Goal: Task Accomplishment & Management: Complete application form

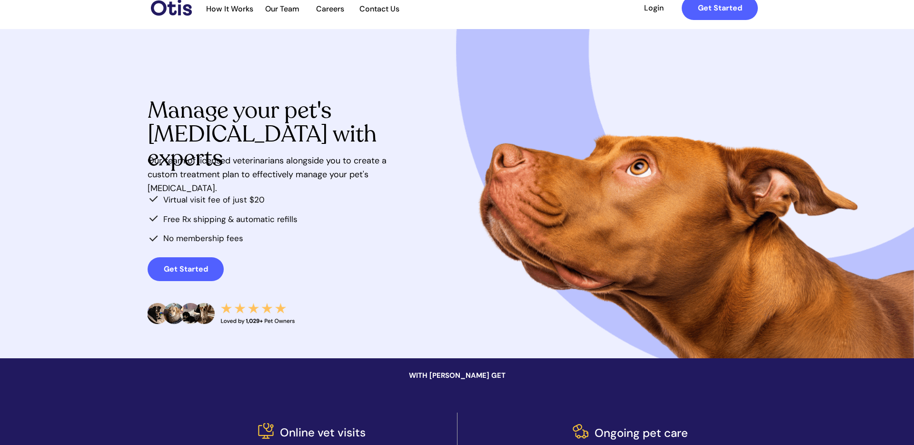
scroll to position [20, 0]
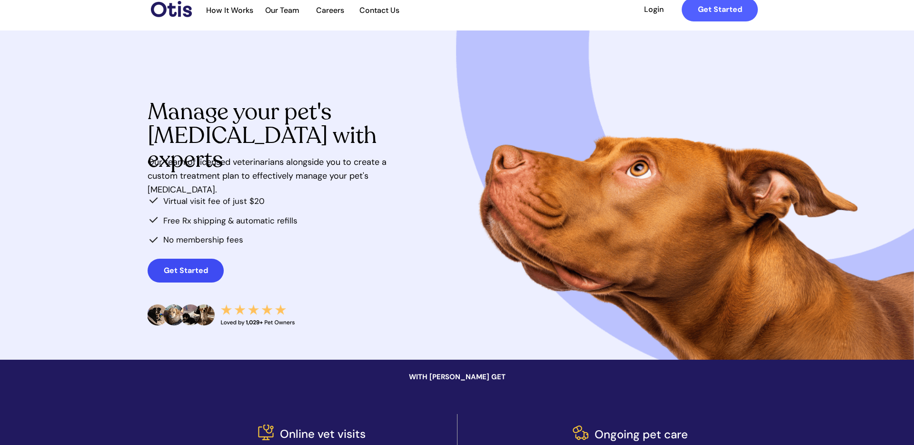
click at [197, 272] on strong "Get Started" at bounding box center [186, 270] width 44 height 10
click at [244, 11] on span "How It Works" at bounding box center [229, 10] width 57 height 9
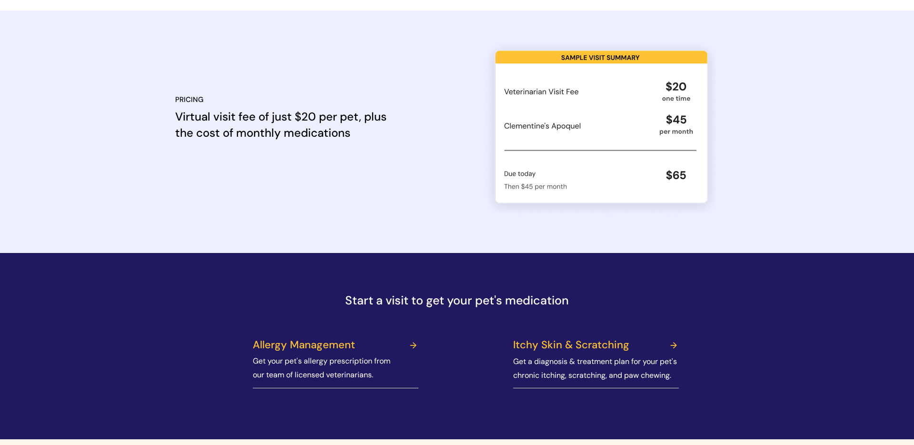
scroll to position [877, 0]
